Goal: Task Accomplishment & Management: Use online tool/utility

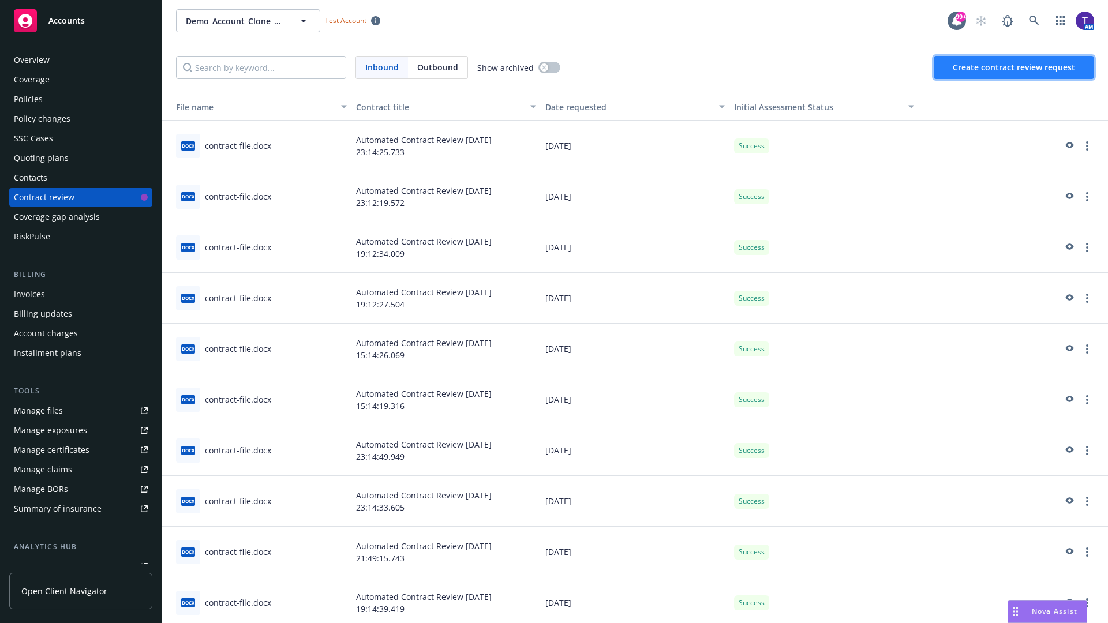
click at [1015, 68] on span "Create contract review request" at bounding box center [1014, 67] width 122 height 11
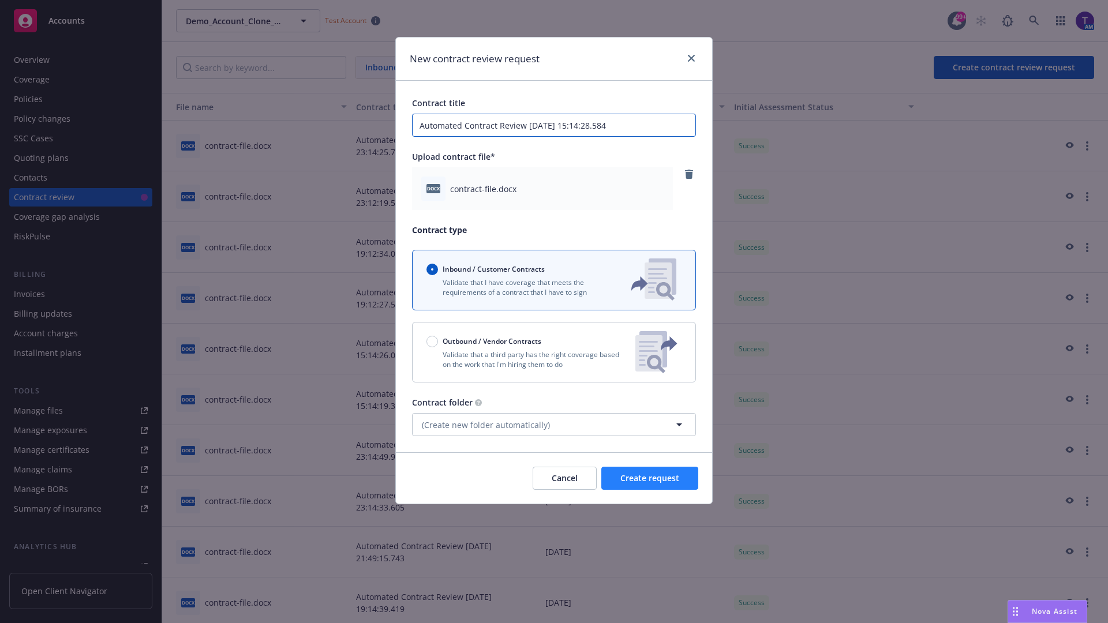
type input "Automated Contract Review [DATE] 15:14:28.584"
click at [650, 478] on span "Create request" at bounding box center [649, 478] width 59 height 11
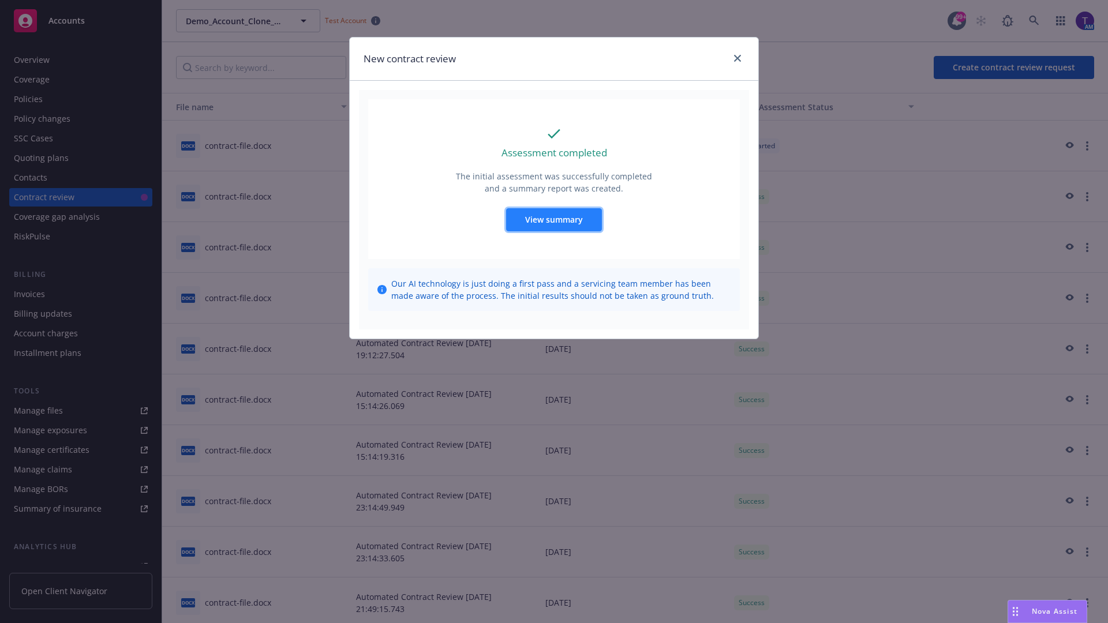
click at [553, 219] on span "View summary" at bounding box center [554, 219] width 58 height 11
